Goal: Task Accomplishment & Management: Manage account settings

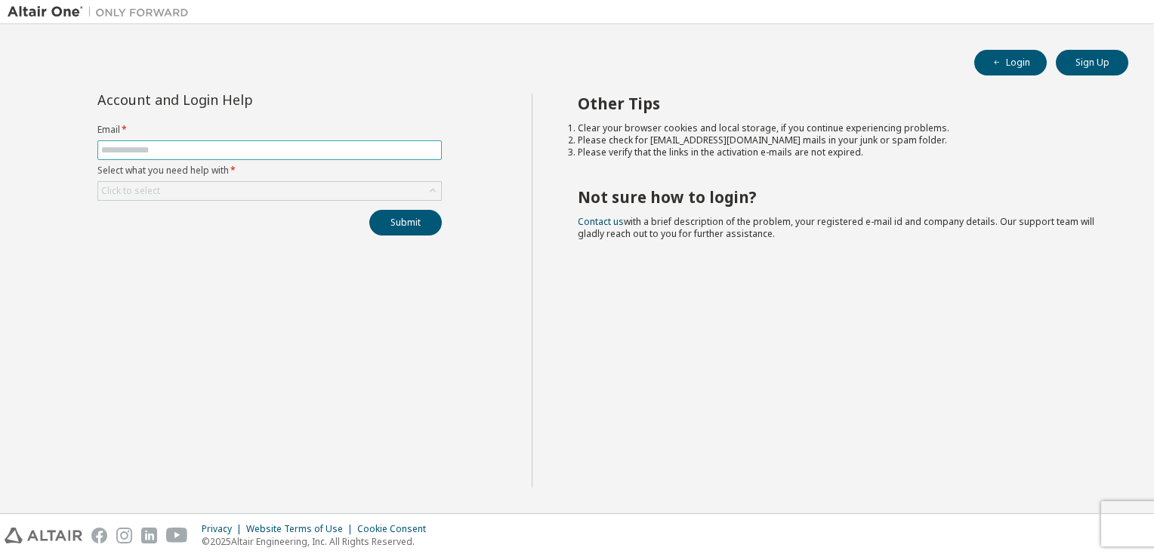
click at [223, 146] on input "text" at bounding box center [269, 150] width 337 height 12
type input "**********"
click at [373, 219] on button "Submit" at bounding box center [405, 223] width 72 height 26
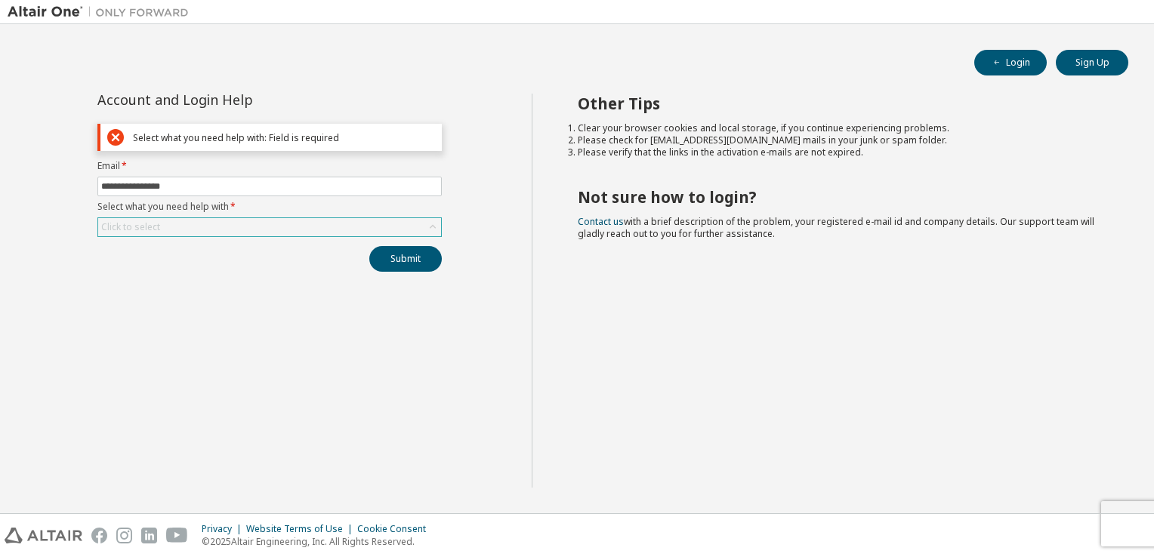
click at [196, 226] on div "Click to select" at bounding box center [269, 227] width 343 height 18
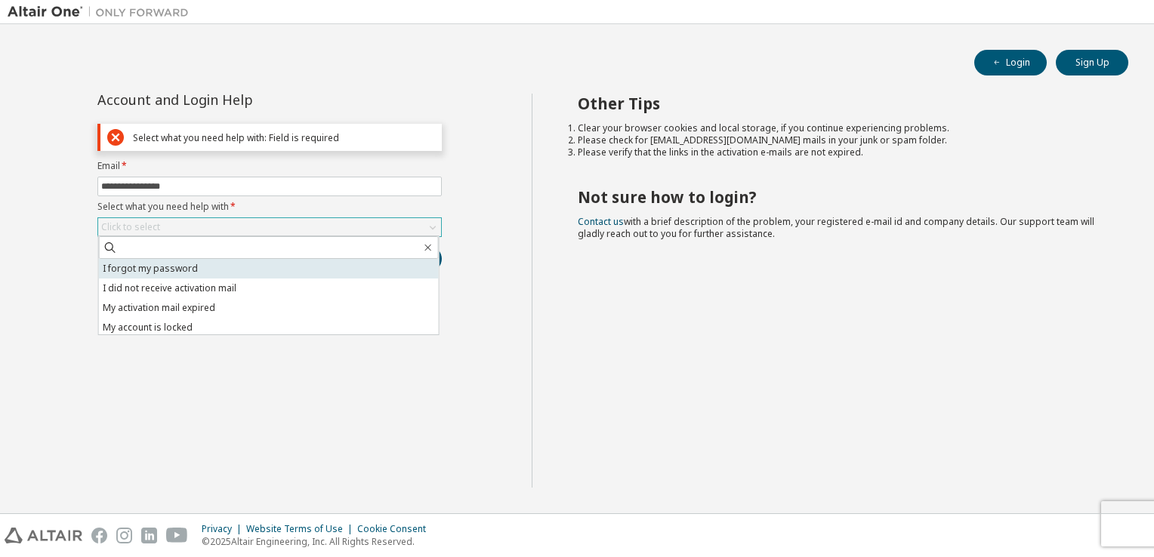
click at [177, 267] on li "I forgot my password" at bounding box center [269, 269] width 340 height 20
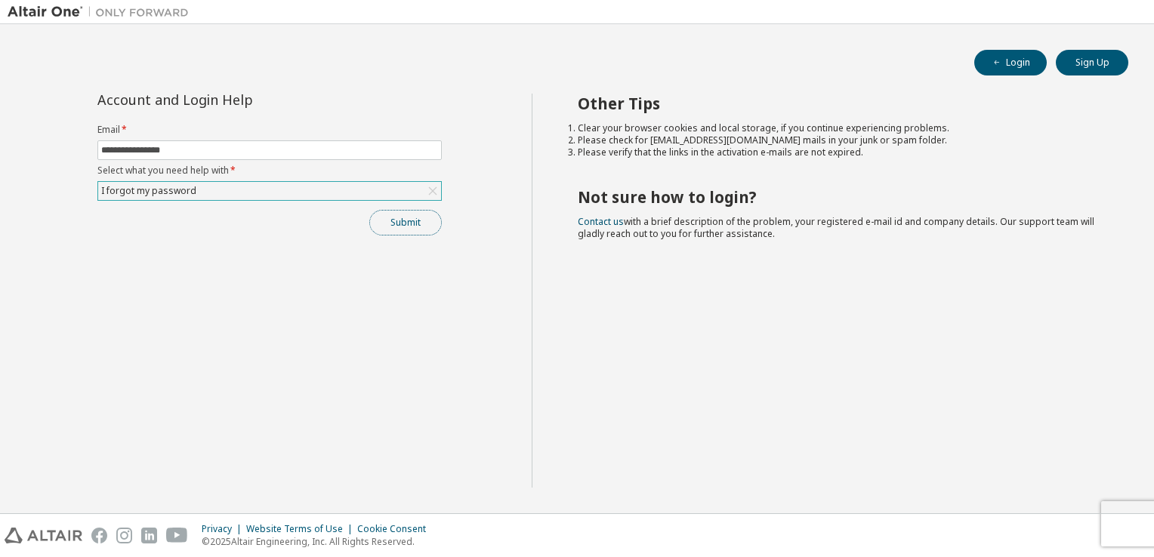
click at [400, 223] on button "Submit" at bounding box center [405, 223] width 72 height 26
